Goal: Check status: Check status

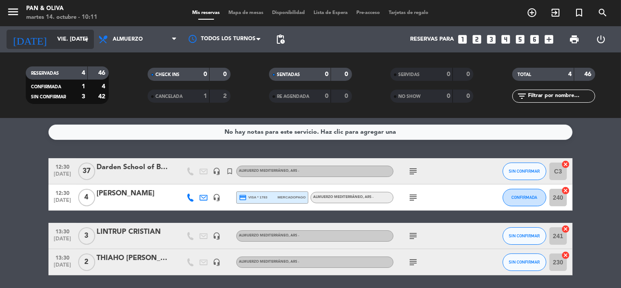
click at [53, 37] on input "vie. [DATE]" at bounding box center [91, 39] width 76 height 16
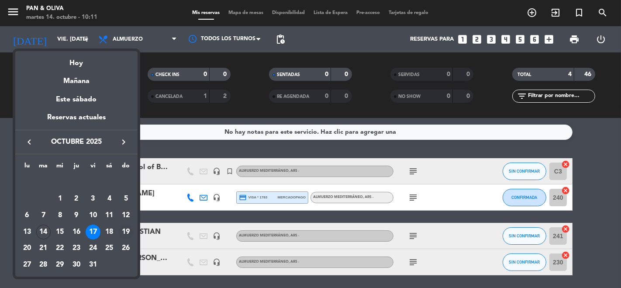
click at [126, 230] on div "19" at bounding box center [125, 232] width 15 height 15
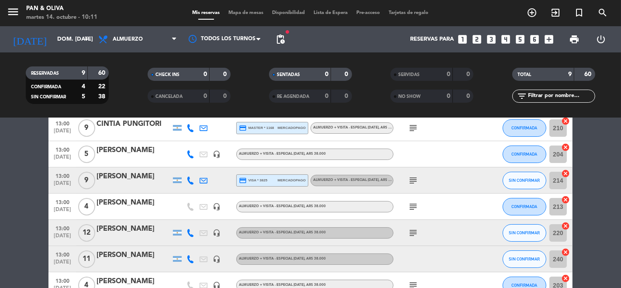
scroll to position [97, 0]
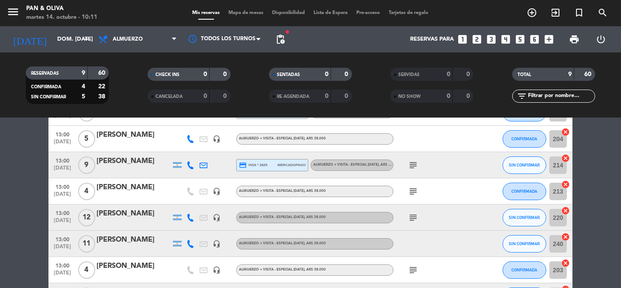
click at [415, 215] on icon "subject" at bounding box center [413, 217] width 10 height 10
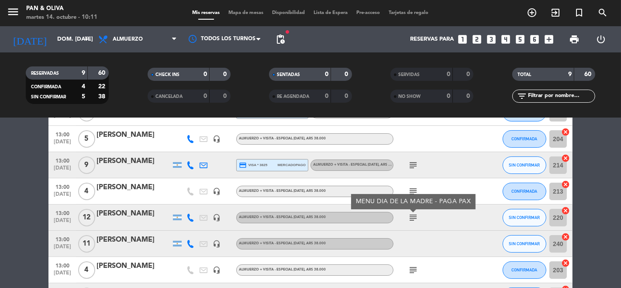
click at [415, 215] on icon "subject" at bounding box center [413, 217] width 10 height 10
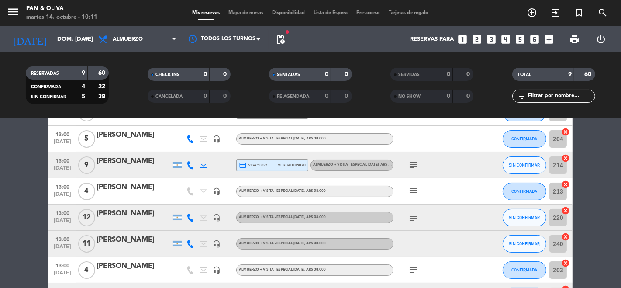
click at [411, 167] on icon "subject" at bounding box center [413, 165] width 10 height 10
click at [414, 164] on icon "subject" at bounding box center [413, 165] width 10 height 10
click at [175, 242] on div at bounding box center [177, 244] width 9 height 6
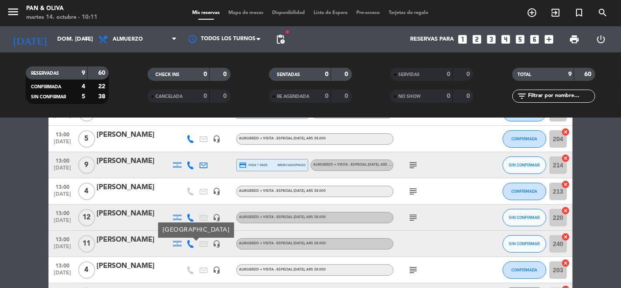
click at [175, 244] on div at bounding box center [177, 244] width 9 height 6
click at [189, 245] on icon at bounding box center [191, 244] width 8 height 8
click at [422, 267] on div "subject" at bounding box center [433, 270] width 79 height 26
click at [414, 267] on icon "subject" at bounding box center [413, 270] width 10 height 10
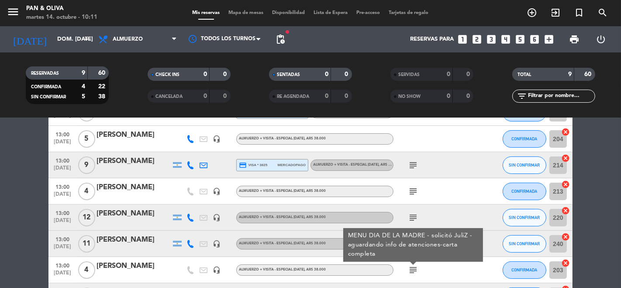
click at [414, 267] on icon "subject" at bounding box center [413, 270] width 10 height 10
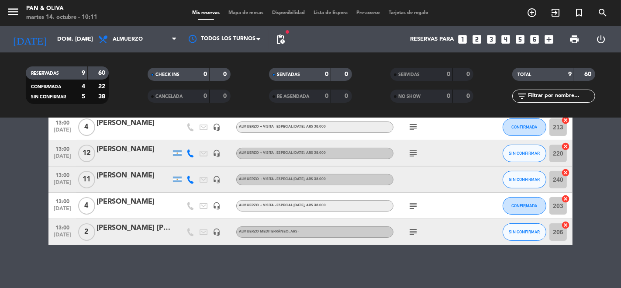
scroll to position [162, 0]
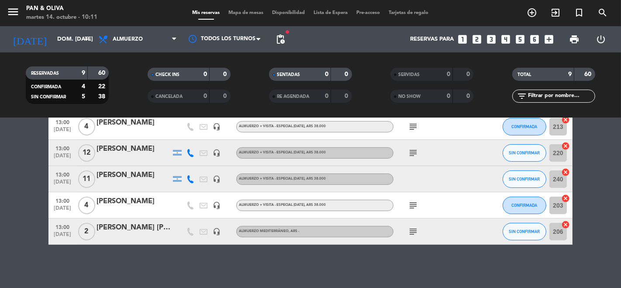
click at [414, 232] on icon "subject" at bounding box center [413, 231] width 10 height 10
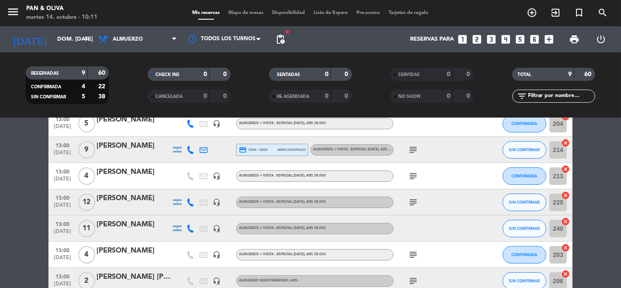
scroll to position [65, 0]
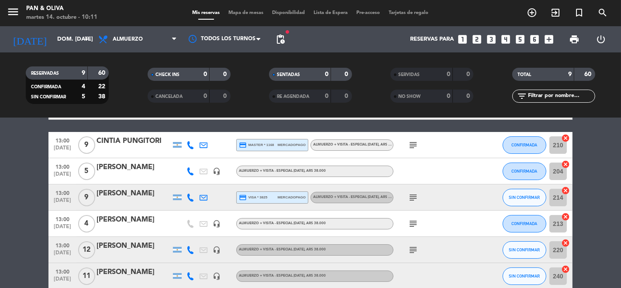
click at [409, 144] on icon "subject" at bounding box center [413, 145] width 10 height 10
click at [414, 142] on icon "subject" at bounding box center [413, 145] width 10 height 10
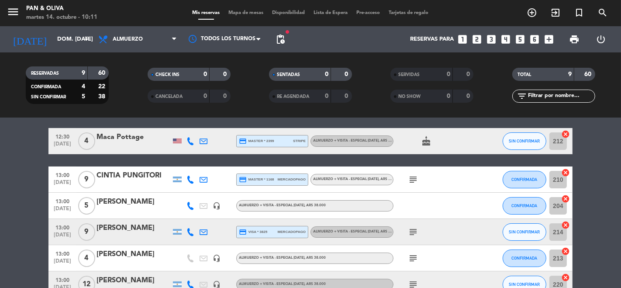
scroll to position [0, 0]
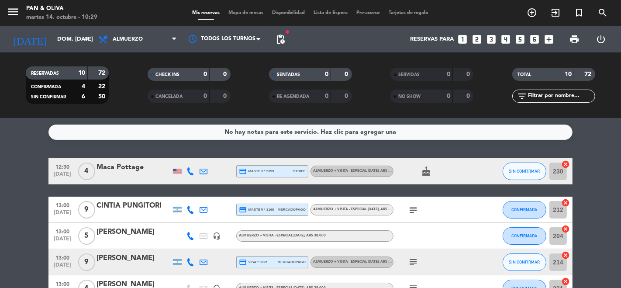
click at [16, 12] on icon "menu" at bounding box center [13, 11] width 13 height 13
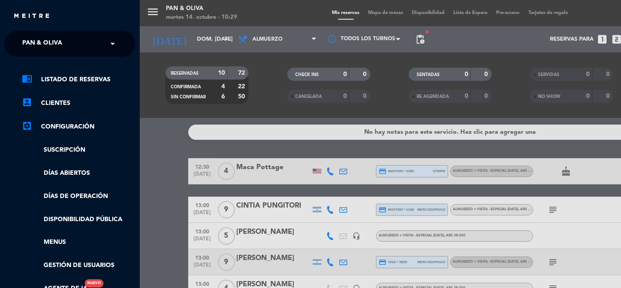
click at [37, 44] on span "Pan & Oliva" at bounding box center [42, 44] width 40 height 18
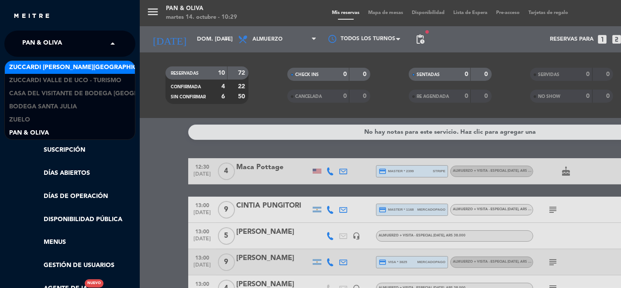
click at [65, 66] on span "Zuccardi [PERSON_NAME][GEOGRAPHIC_DATA] - Restaurant [PERSON_NAME][GEOGRAPHIC_D…" at bounding box center [164, 67] width 311 height 10
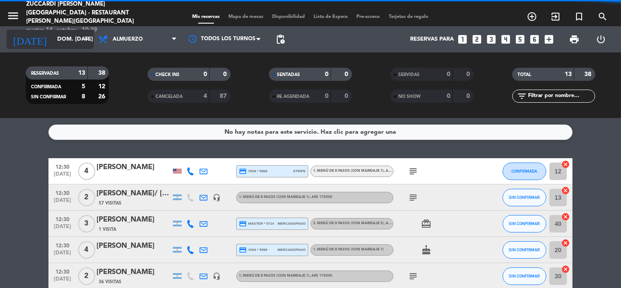
click at [53, 40] on input "dom. [DATE]" at bounding box center [91, 39] width 76 height 16
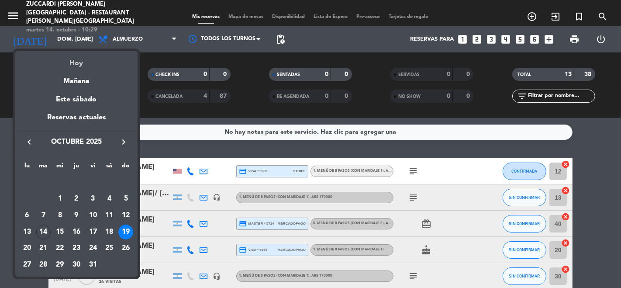
click at [74, 68] on div "Hoy" at bounding box center [76, 60] width 122 height 18
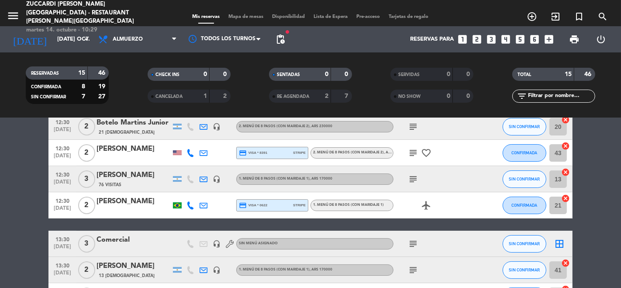
scroll to position [146, 0]
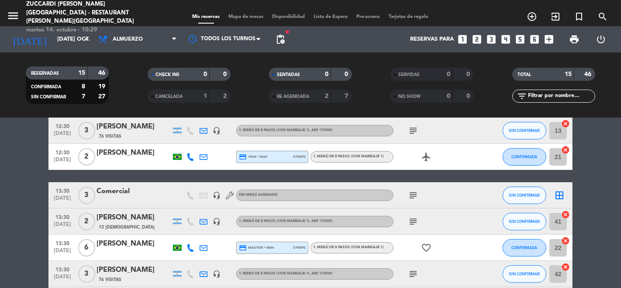
click at [414, 194] on icon "subject" at bounding box center [413, 195] width 10 height 10
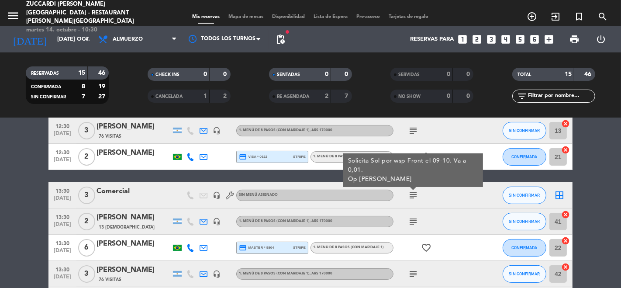
click at [414, 195] on icon "subject" at bounding box center [413, 195] width 10 height 10
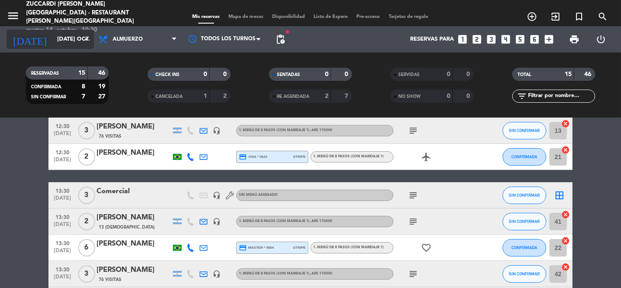
click at [55, 40] on input "[DATE] oct." at bounding box center [91, 39] width 76 height 16
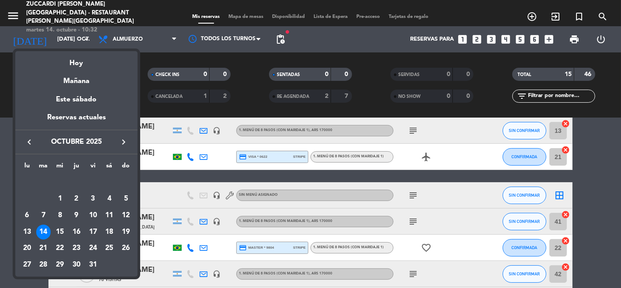
click at [44, 40] on div at bounding box center [310, 144] width 621 height 288
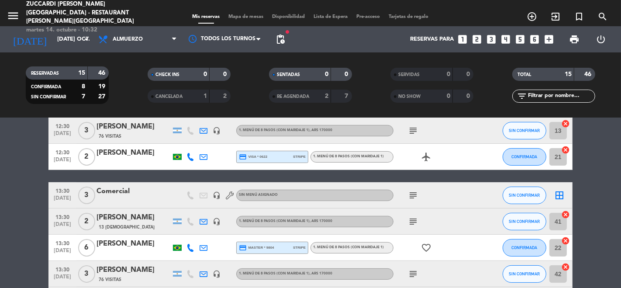
click at [53, 40] on input "[DATE] oct." at bounding box center [91, 39] width 76 height 16
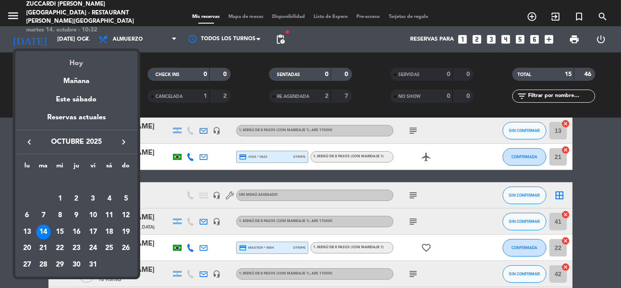
click at [78, 59] on div "Hoy" at bounding box center [76, 60] width 122 height 18
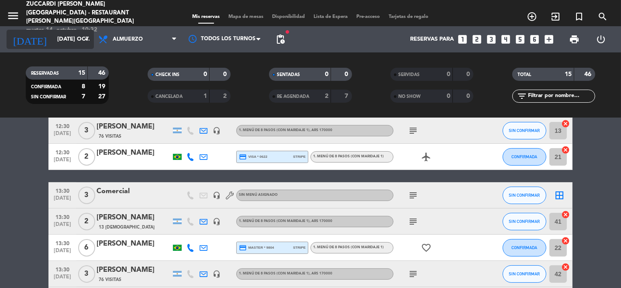
click at [53, 45] on input "[DATE] oct." at bounding box center [91, 39] width 76 height 16
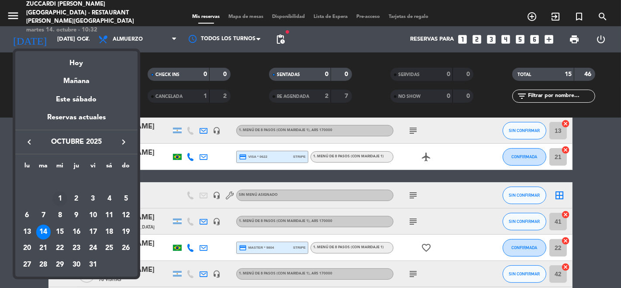
click at [62, 203] on div "1" at bounding box center [59, 198] width 15 height 15
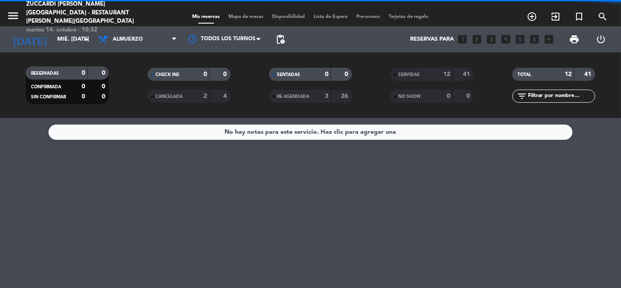
scroll to position [0, 0]
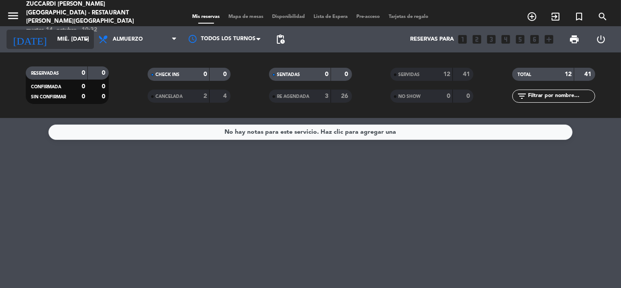
click at [63, 31] on div "[DATE] mié. [DATE] arrow_drop_down" at bounding box center [50, 39] width 87 height 19
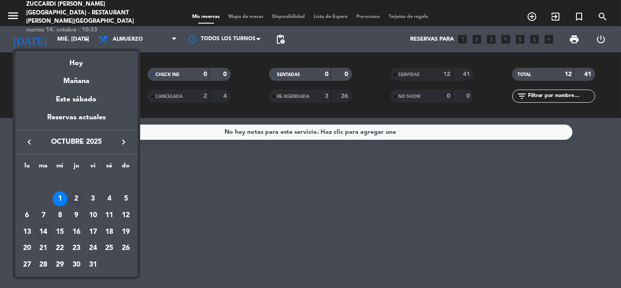
click at [76, 198] on div "2" at bounding box center [76, 198] width 15 height 15
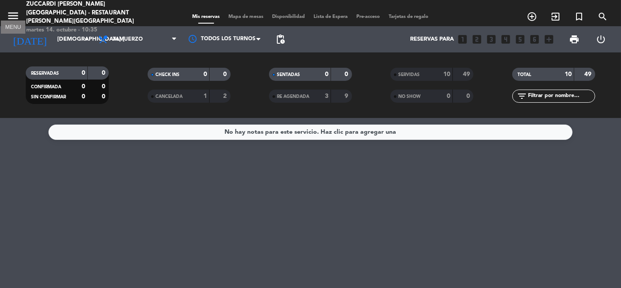
click at [10, 11] on icon "menu" at bounding box center [13, 15] width 13 height 13
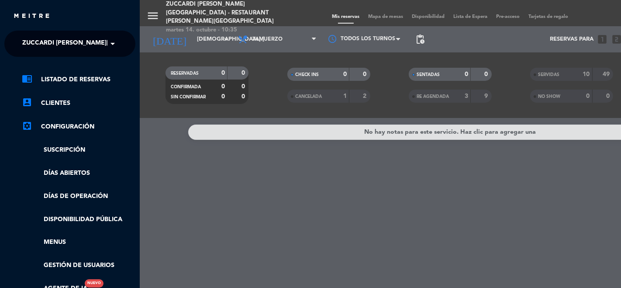
click at [153, 43] on div "menu Zuccardi [PERSON_NAME][GEOGRAPHIC_DATA] - Restaurant [PERSON_NAME][GEOGRAP…" at bounding box center [450, 144] width 621 height 288
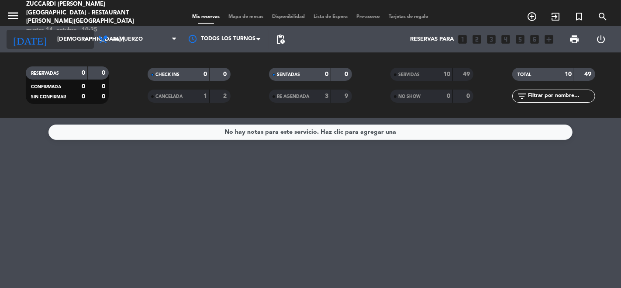
click at [53, 33] on input "[DEMOGRAPHIC_DATA] [DATE]" at bounding box center [91, 39] width 76 height 16
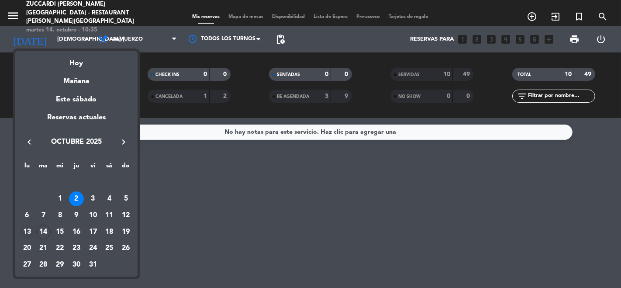
click at [28, 233] on div "13" at bounding box center [27, 232] width 15 height 15
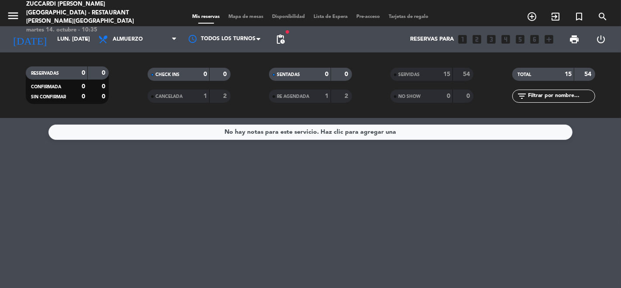
click at [15, 9] on icon "menu" at bounding box center [13, 15] width 13 height 13
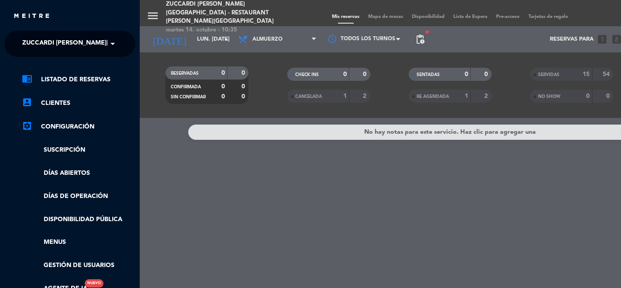
click at [29, 41] on span "Zuccardi [PERSON_NAME][GEOGRAPHIC_DATA] - Restaurant [PERSON_NAME][GEOGRAPHIC_D…" at bounding box center [177, 44] width 311 height 18
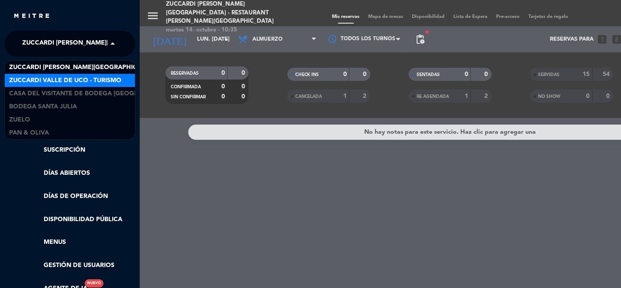
click at [59, 79] on span "Zuccardi Valle de Uco - Turismo" at bounding box center [65, 81] width 112 height 10
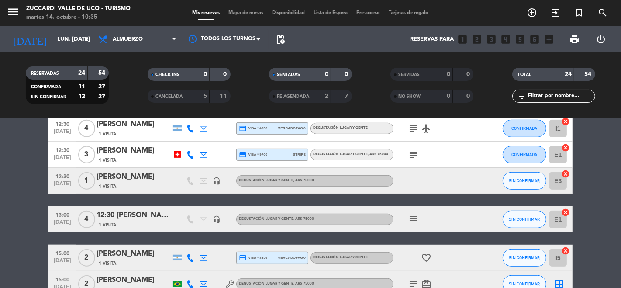
scroll to position [397, 0]
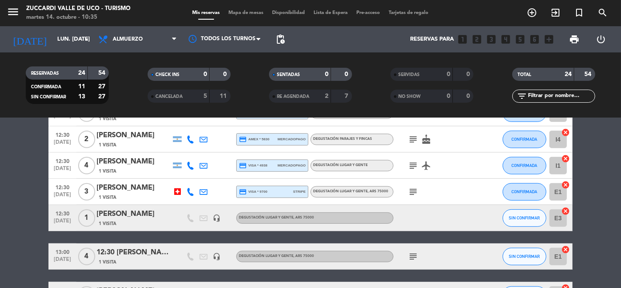
click at [134, 215] on div "[PERSON_NAME]" at bounding box center [134, 213] width 74 height 11
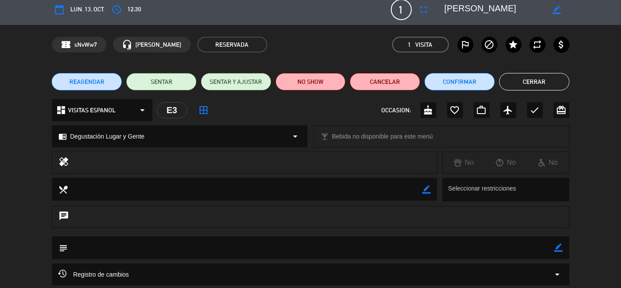
scroll to position [0, 0]
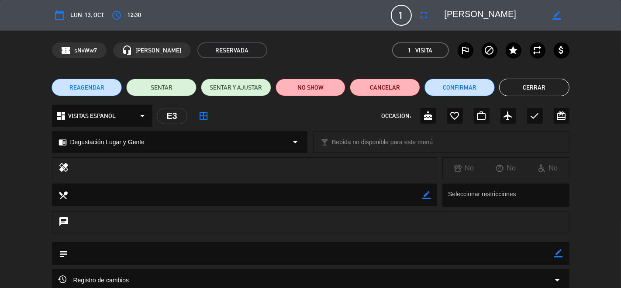
click at [543, 89] on button "Cerrar" at bounding box center [535, 87] width 70 height 17
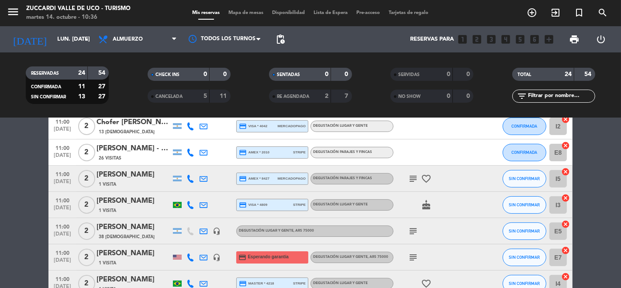
scroll to position [243, 0]
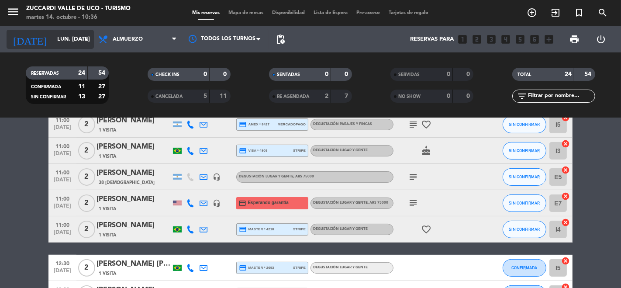
click at [54, 45] on input "lun. [DATE]" at bounding box center [91, 39] width 76 height 16
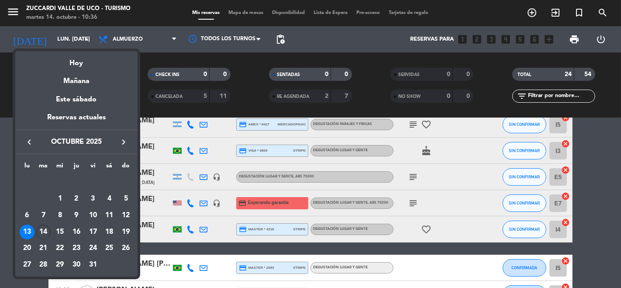
click at [27, 228] on div "13" at bounding box center [27, 232] width 15 height 15
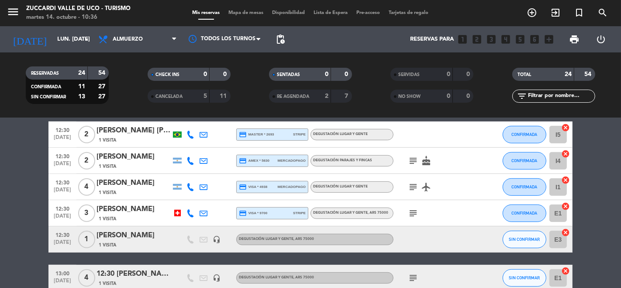
scroll to position [397, 0]
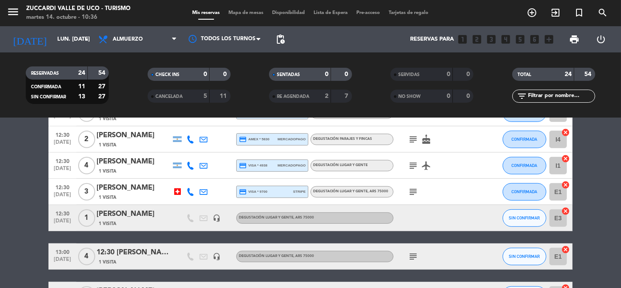
click at [152, 219] on div "[PERSON_NAME]" at bounding box center [134, 213] width 74 height 11
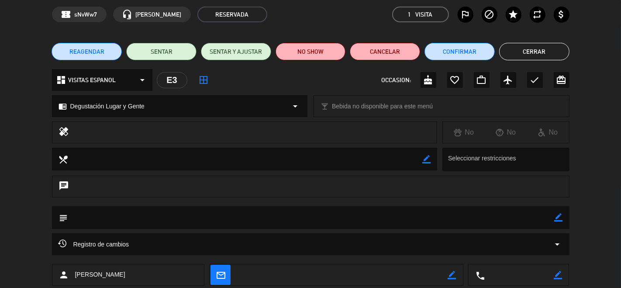
scroll to position [49, 0]
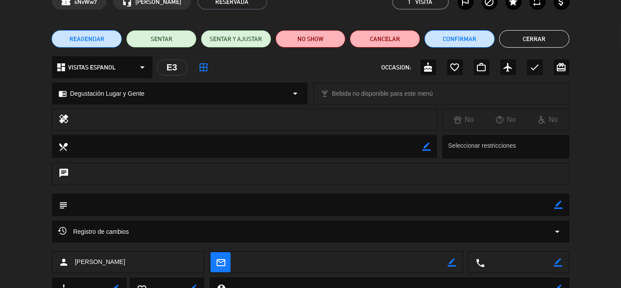
click at [131, 235] on div "Registro de cambios arrow_drop_down" at bounding box center [311, 231] width 505 height 10
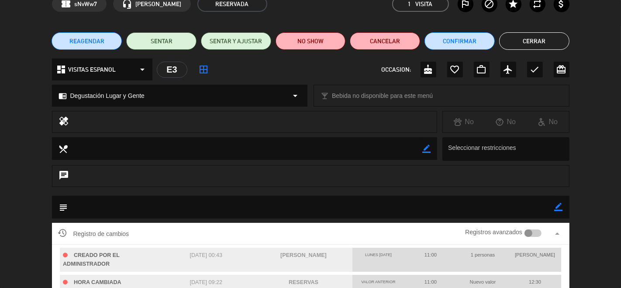
scroll to position [0, 0]
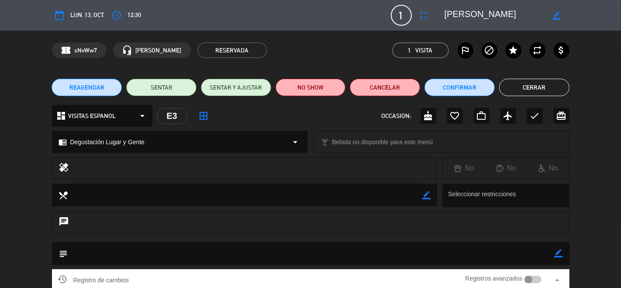
click at [533, 90] on button "Cerrar" at bounding box center [535, 87] width 70 height 17
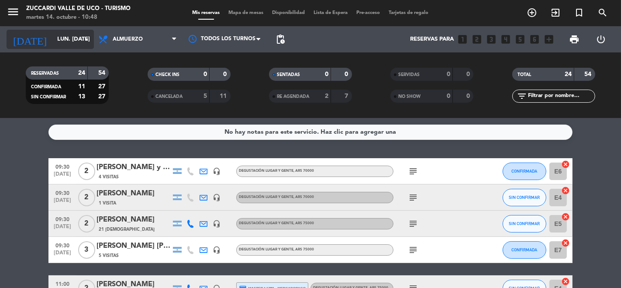
click at [53, 41] on input "lun. [DATE]" at bounding box center [91, 39] width 76 height 16
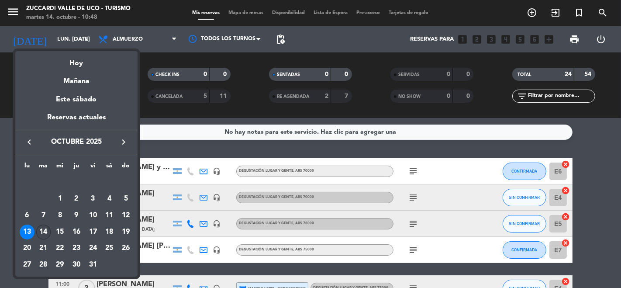
click at [47, 228] on div "14" at bounding box center [43, 232] width 15 height 15
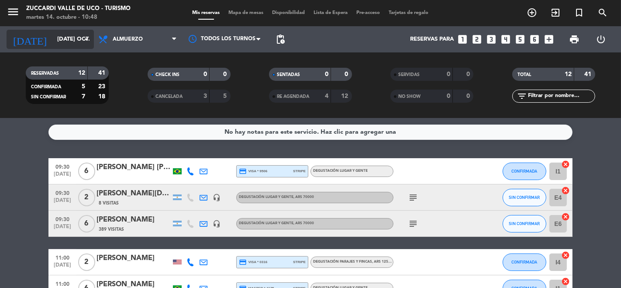
click at [53, 35] on input "[DATE] oct." at bounding box center [91, 39] width 76 height 16
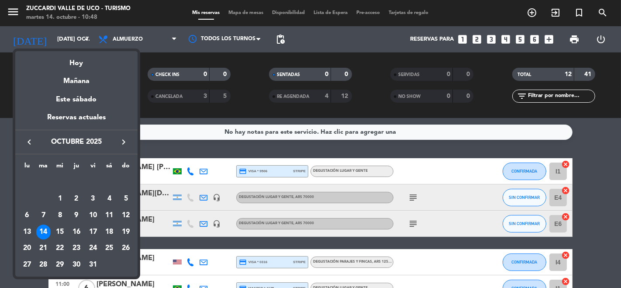
click at [44, 237] on div "14" at bounding box center [43, 232] width 15 height 15
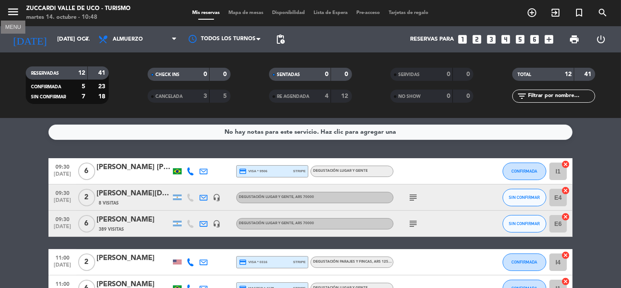
click at [11, 12] on icon "menu" at bounding box center [13, 11] width 13 height 13
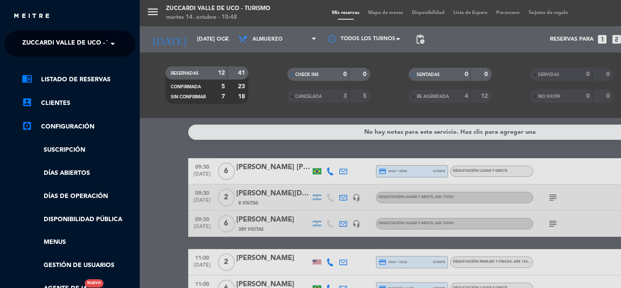
click at [69, 48] on span "Zuccardi Valle de Uco - Turismo" at bounding box center [78, 44] width 112 height 18
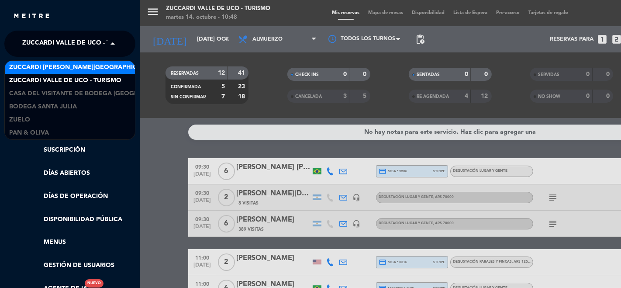
click at [71, 68] on span "Zuccardi [PERSON_NAME][GEOGRAPHIC_DATA] - Restaurant [PERSON_NAME][GEOGRAPHIC_D…" at bounding box center [164, 67] width 311 height 10
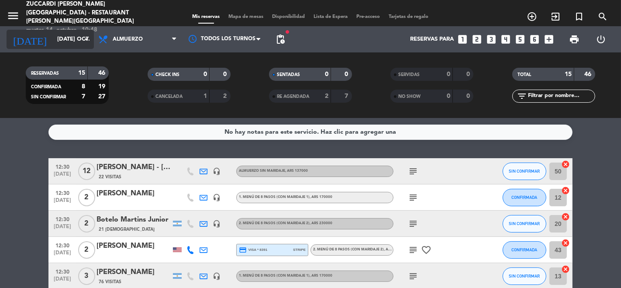
click at [59, 41] on input "[DATE] oct." at bounding box center [91, 39] width 76 height 16
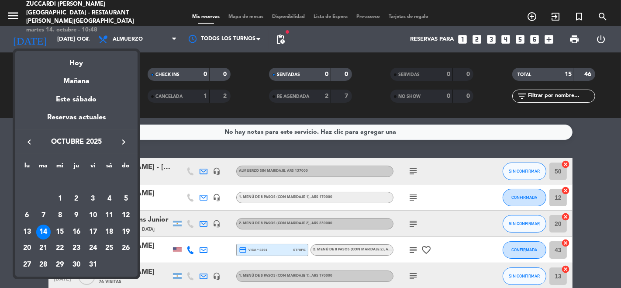
click at [46, 232] on div "14" at bounding box center [43, 232] width 15 height 15
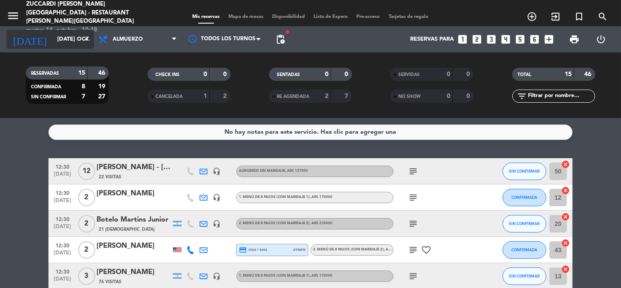
click at [59, 40] on input "[DATE] oct." at bounding box center [91, 39] width 76 height 16
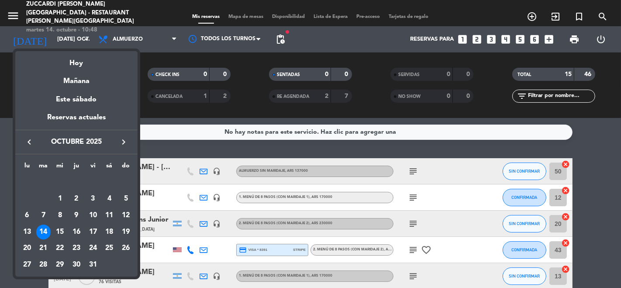
click at [126, 142] on icon "keyboard_arrow_right" at bounding box center [123, 142] width 10 height 10
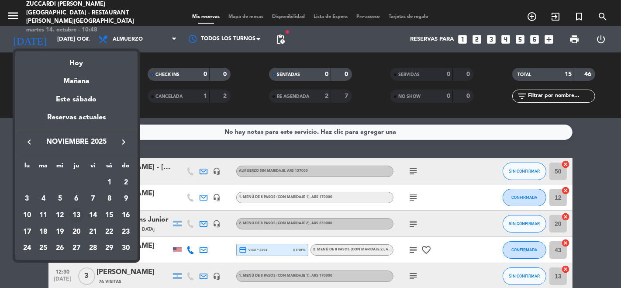
click at [82, 214] on div "13" at bounding box center [76, 215] width 15 height 15
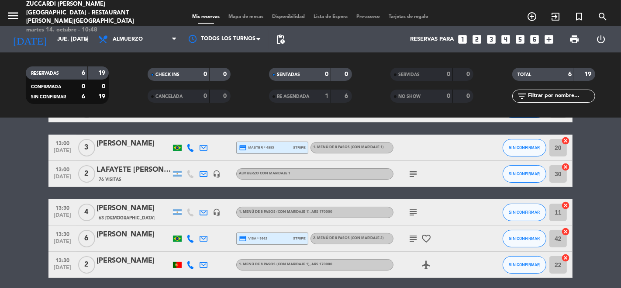
scroll to position [47, 0]
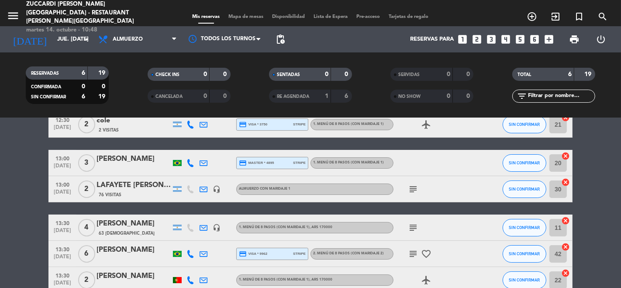
click at [417, 188] on icon "subject" at bounding box center [413, 189] width 10 height 10
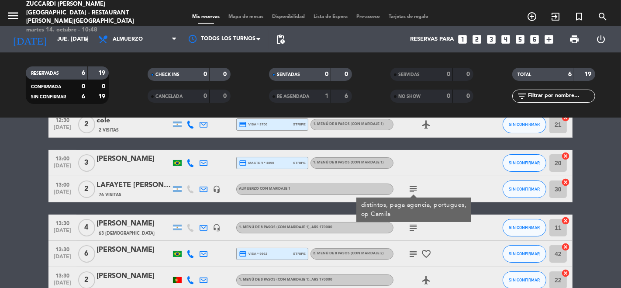
click at [417, 188] on icon "subject" at bounding box center [413, 189] width 10 height 10
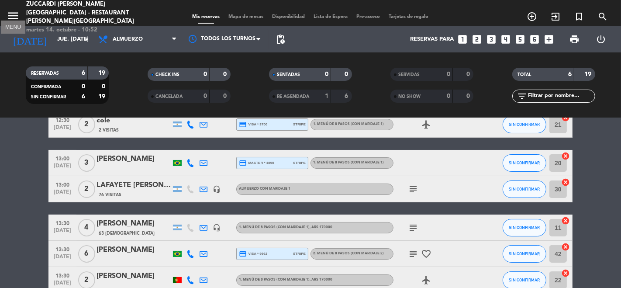
click at [15, 14] on icon "menu" at bounding box center [13, 15] width 13 height 13
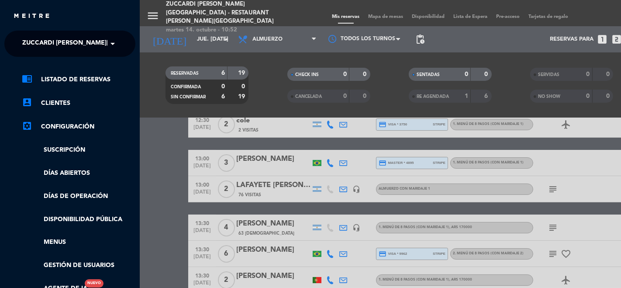
click at [45, 38] on span "Zuccardi [PERSON_NAME][GEOGRAPHIC_DATA] - Restaurant [PERSON_NAME][GEOGRAPHIC_D…" at bounding box center [177, 44] width 311 height 18
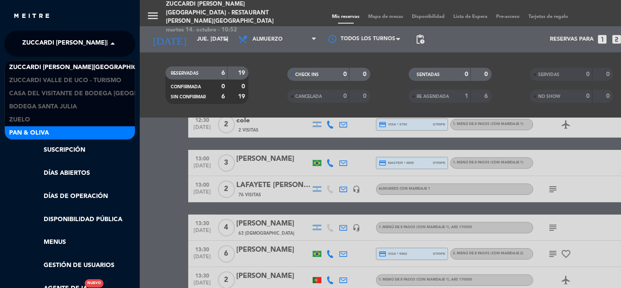
click at [67, 128] on div "Pan & Oliva" at bounding box center [70, 132] width 130 height 13
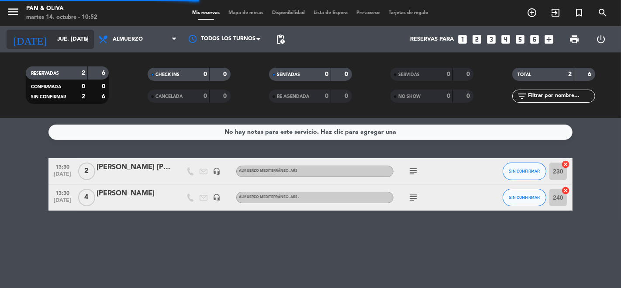
scroll to position [0, 0]
click at [53, 40] on input "jue. [DATE]" at bounding box center [91, 39] width 76 height 16
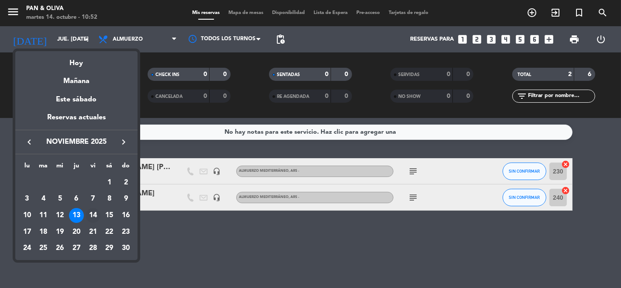
click at [93, 218] on div "14" at bounding box center [93, 215] width 15 height 15
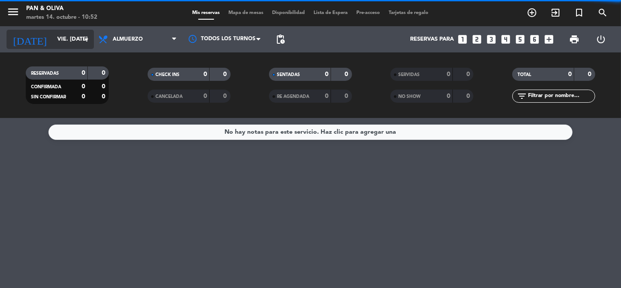
click at [53, 33] on input "vie. [DATE]" at bounding box center [91, 39] width 76 height 16
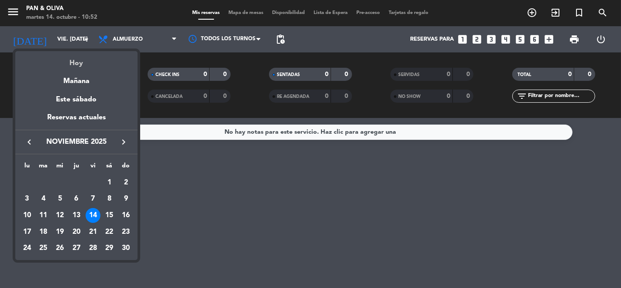
click at [80, 67] on div "Hoy" at bounding box center [76, 60] width 122 height 18
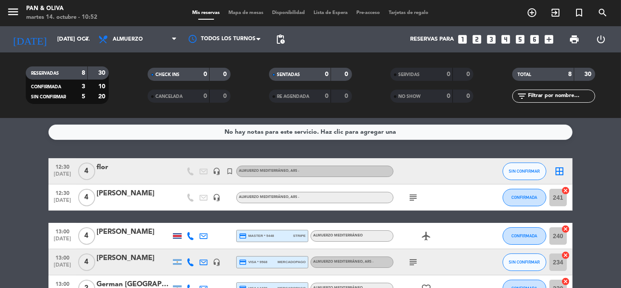
scroll to position [49, 0]
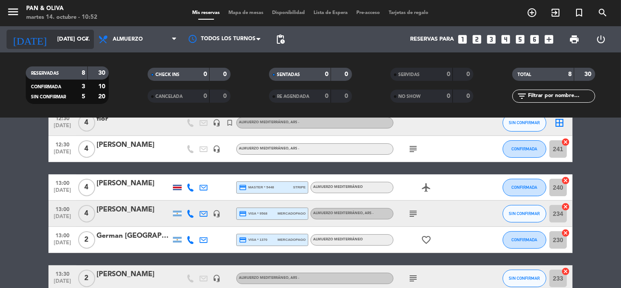
click at [53, 38] on input "[DATE] oct." at bounding box center [91, 39] width 76 height 16
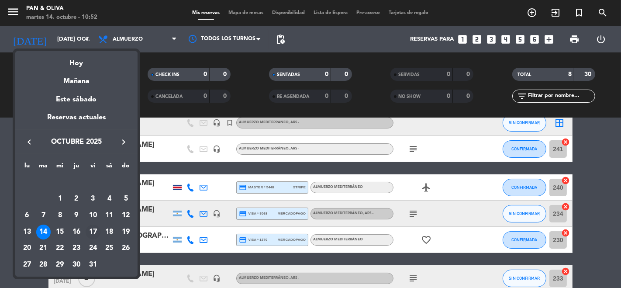
click at [94, 234] on div "17" at bounding box center [93, 232] width 15 height 15
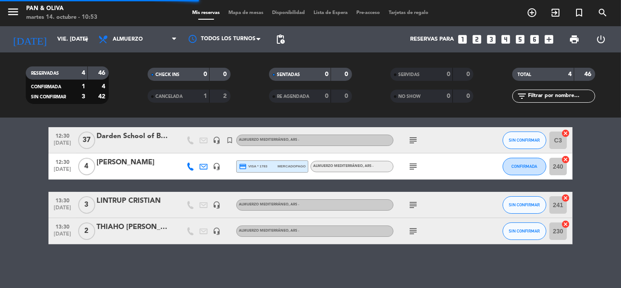
scroll to position [31, 0]
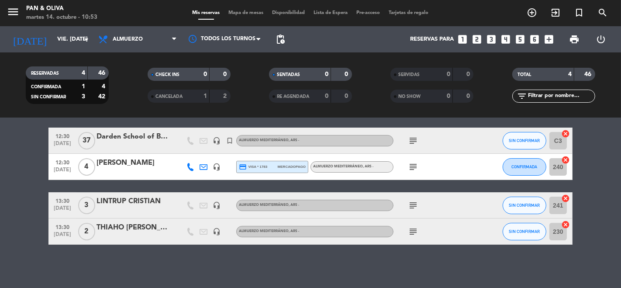
click at [413, 139] on icon "subject" at bounding box center [413, 140] width 10 height 10
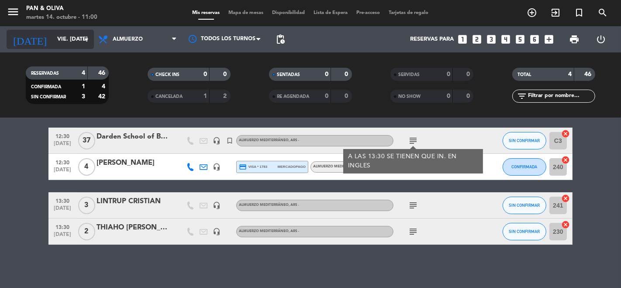
click at [59, 42] on input "vie. [DATE]" at bounding box center [91, 39] width 76 height 16
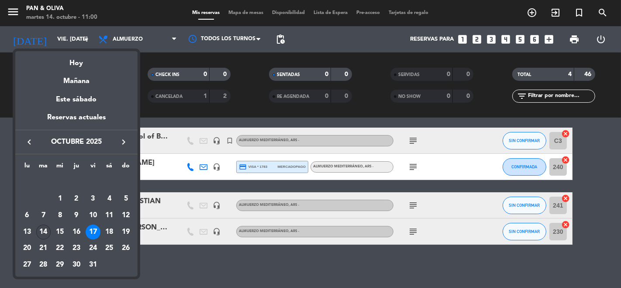
click at [47, 233] on div "14" at bounding box center [43, 232] width 15 height 15
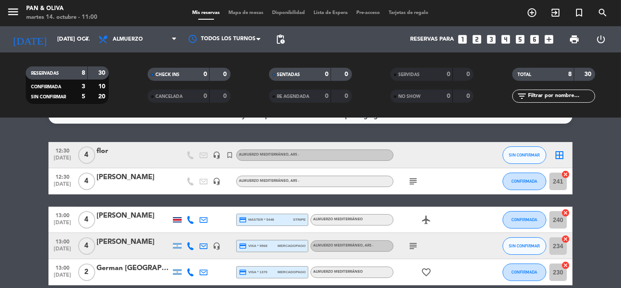
scroll to position [0, 0]
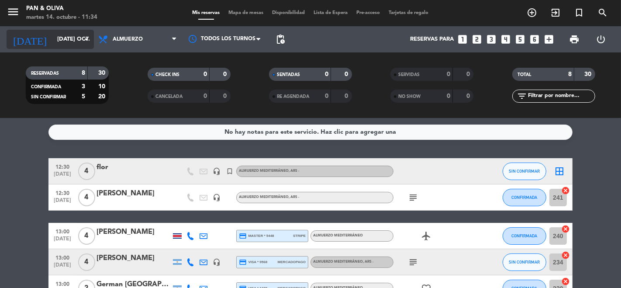
click at [54, 43] on input "[DATE] oct." at bounding box center [91, 39] width 76 height 16
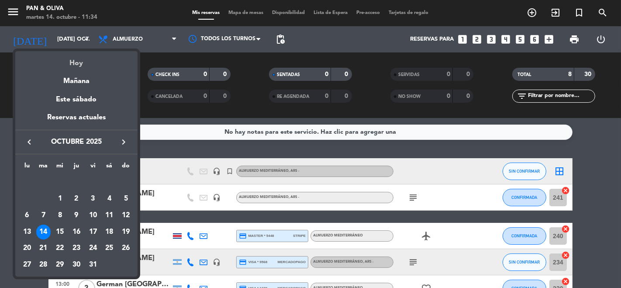
click at [74, 64] on div "Hoy" at bounding box center [76, 60] width 122 height 18
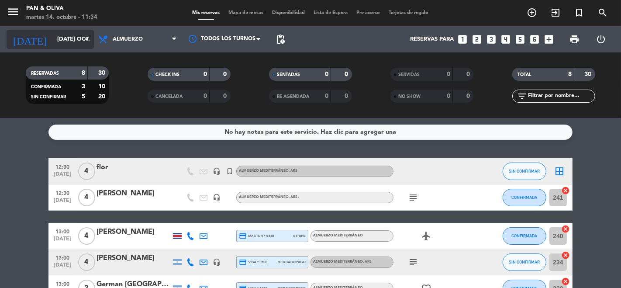
click at [60, 41] on input "[DATE] oct." at bounding box center [91, 39] width 76 height 16
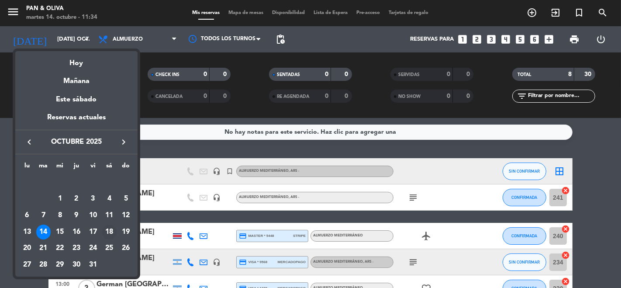
click at [111, 228] on div "18" at bounding box center [109, 232] width 15 height 15
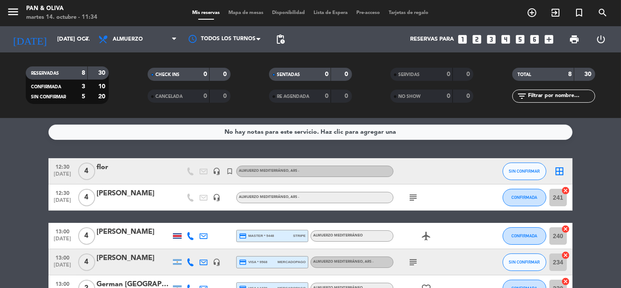
type input "sáb. [DATE]"
